Goal: Information Seeking & Learning: Learn about a topic

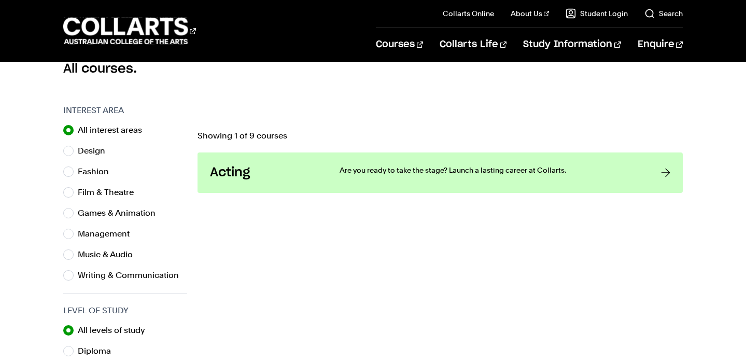
scroll to position [288, 0]
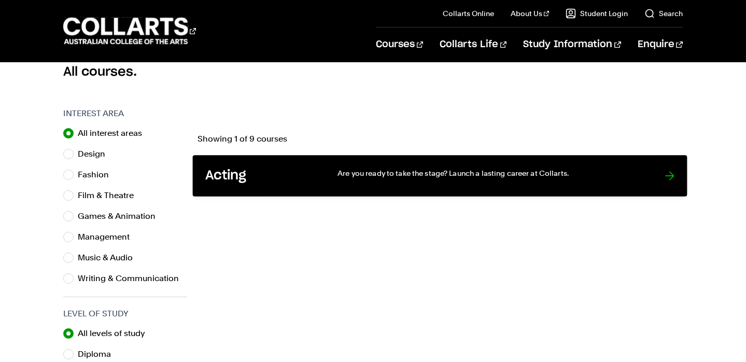
click at [662, 172] on link "Acting Are you ready to take the stage? Launch a lasting career at Collarts." at bounding box center [440, 175] width 495 height 41
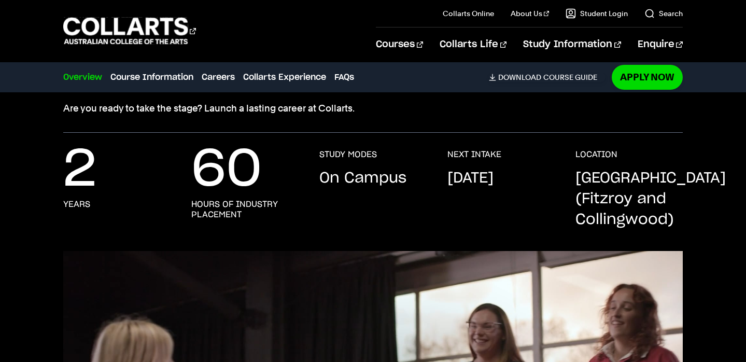
scroll to position [163, 0]
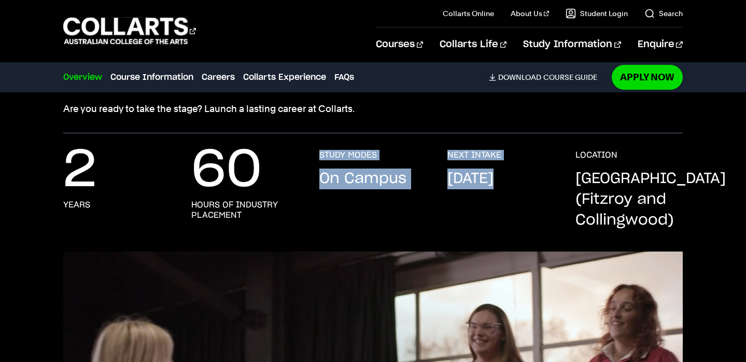
drag, startPoint x: 310, startPoint y: 151, endPoint x: 500, endPoint y: 183, distance: 193.0
click at [500, 183] on div "2 years 60 hours of industry placement STUDY MODES On Campus NEXT INTAKE Februa…" at bounding box center [372, 201] width 619 height 102
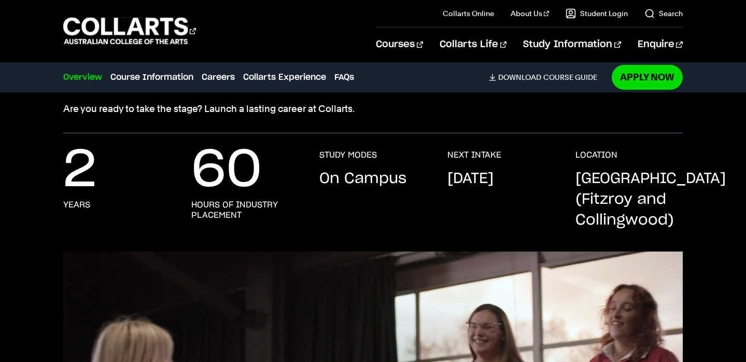
click at [494, 189] on p "February 2026" at bounding box center [470, 178] width 46 height 21
drag, startPoint x: 507, startPoint y: 199, endPoint x: 448, endPoint y: 153, distance: 75.0
click at [448, 153] on div "NEXT INTAKE February 2026" at bounding box center [500, 190] width 107 height 81
click at [429, 154] on div "2 years 60 hours of industry placement STUDY MODES On Campus NEXT INTAKE Februa…" at bounding box center [372, 201] width 619 height 102
drag, startPoint x: 429, startPoint y: 153, endPoint x: 616, endPoint y: 231, distance: 202.2
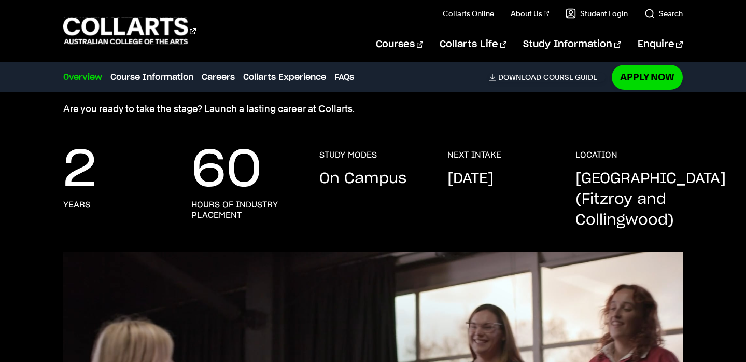
click at [616, 231] on div "2 years 60 hours of industry placement STUDY MODES On Campus NEXT INTAKE Februa…" at bounding box center [372, 201] width 619 height 102
click at [313, 138] on div "2 years 60 hours of industry placement STUDY MODES On Campus NEXT INTAKE Februa…" at bounding box center [373, 192] width 746 height 118
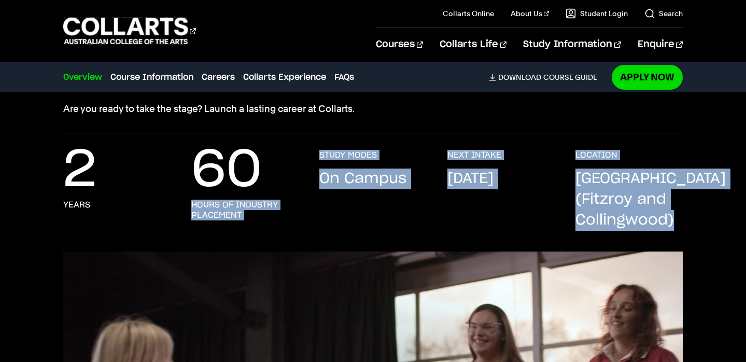
drag, startPoint x: 301, startPoint y: 154, endPoint x: 687, endPoint y: 274, distance: 404.4
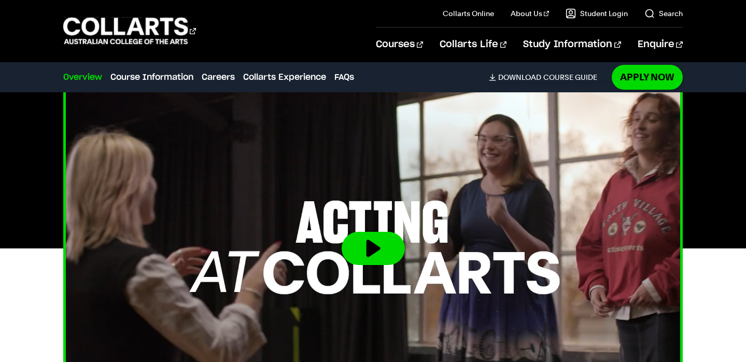
scroll to position [344, 0]
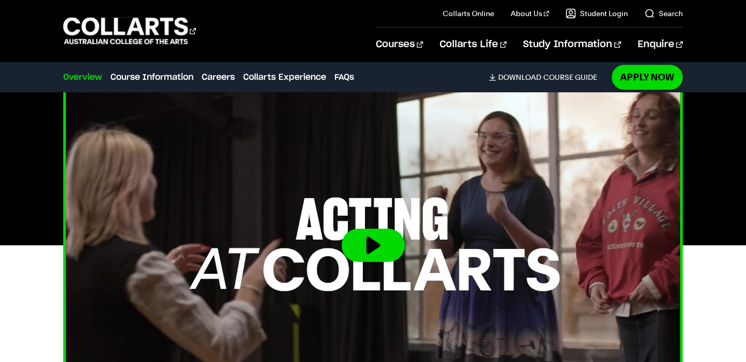
click at [378, 240] on button at bounding box center [373, 245] width 63 height 33
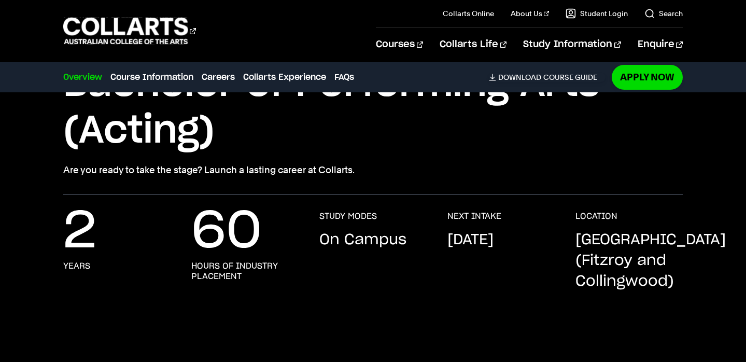
scroll to position [410, 0]
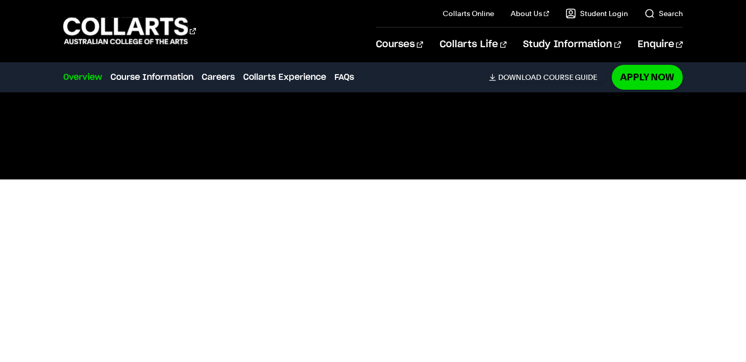
click at [694, 174] on div at bounding box center [373, 179] width 746 height 348
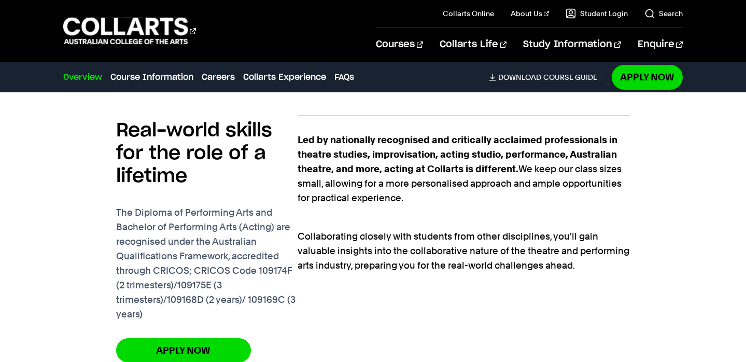
scroll to position [688, 0]
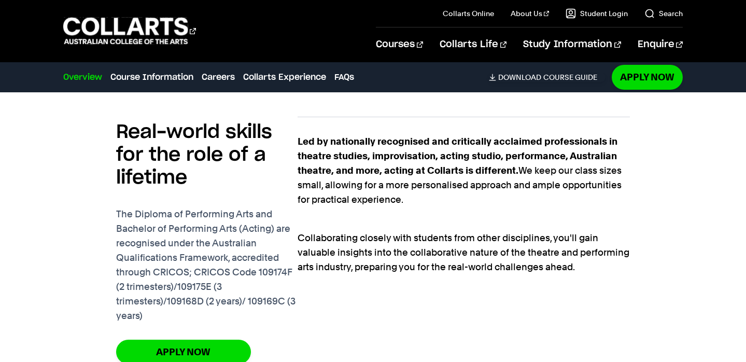
click at [237, 25] on div "Courses" at bounding box center [211, 31] width 297 height 30
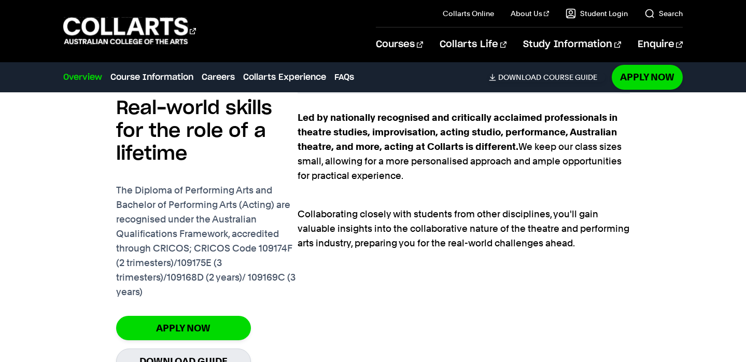
scroll to position [713, 0]
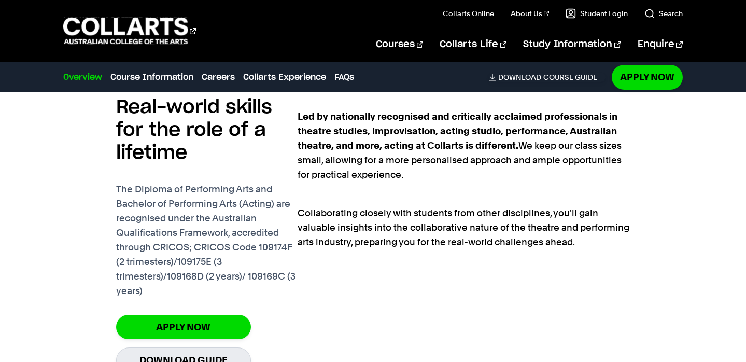
click at [636, 206] on div "Real-world skills for the role of a lifetime The Diploma of Performing Arts and…" at bounding box center [372, 234] width 619 height 319
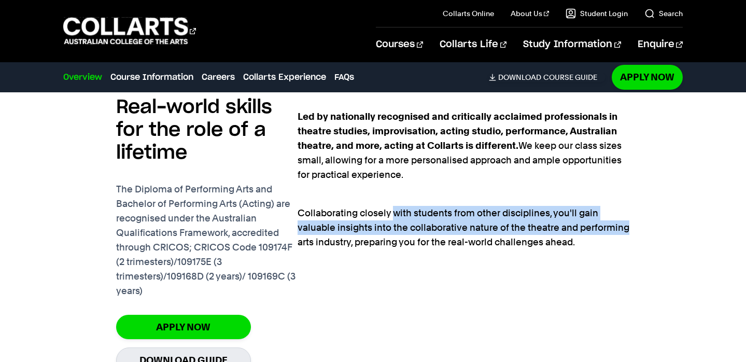
drag, startPoint x: 628, startPoint y: 225, endPoint x: 393, endPoint y: 206, distance: 235.6
click at [393, 206] on p "Collaborating closely with students from other disciplines, you'll gain valuabl…" at bounding box center [464, 220] width 332 height 58
click at [392, 206] on p "Collaborating closely with students from other disciplines, you'll gain valuabl…" at bounding box center [464, 220] width 332 height 58
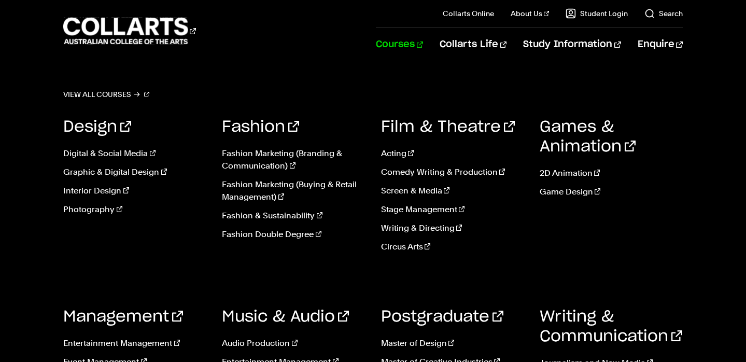
scroll to position [0, 0]
click at [424, 194] on link "Screen & Media" at bounding box center [452, 191] width 143 height 12
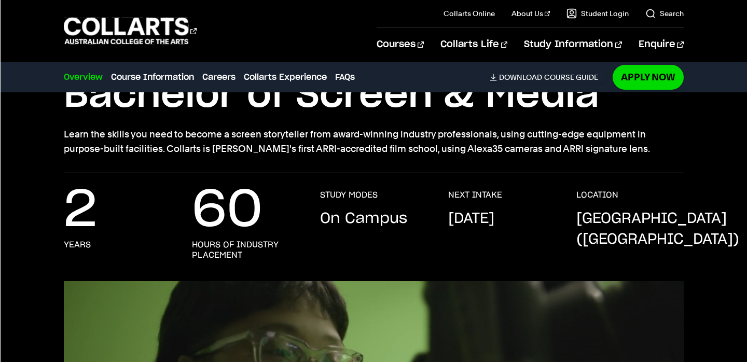
scroll to position [86, 0]
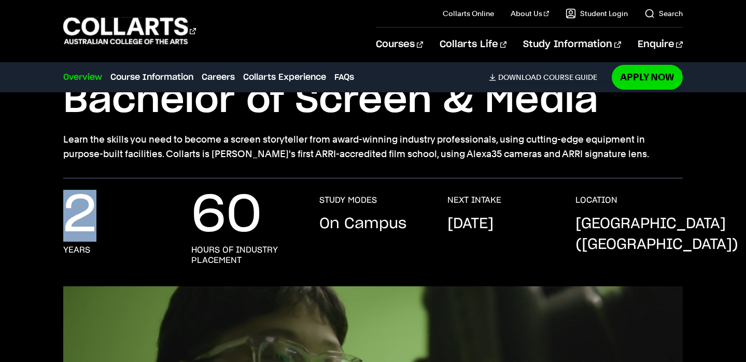
drag, startPoint x: 27, startPoint y: 198, endPoint x: 170, endPoint y: 221, distance: 144.5
click at [170, 221] on div "2 years 60 hours of industry placement STUDY MODES On Campus NEXT INTAKE Februa…" at bounding box center [373, 240] width 746 height 91
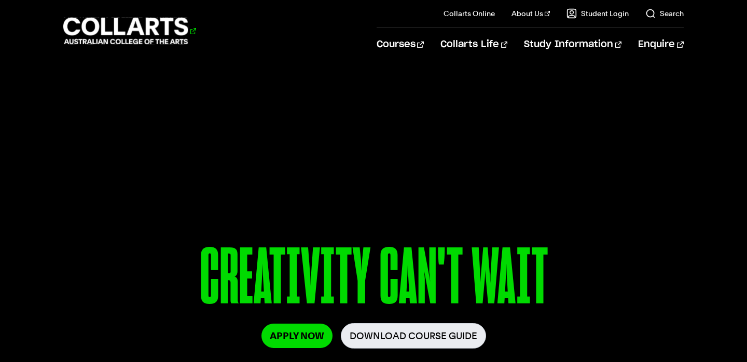
click at [117, 34] on 1 "Go to homepage" at bounding box center [125, 31] width 125 height 27
